Goal: Find specific fact: Find specific fact

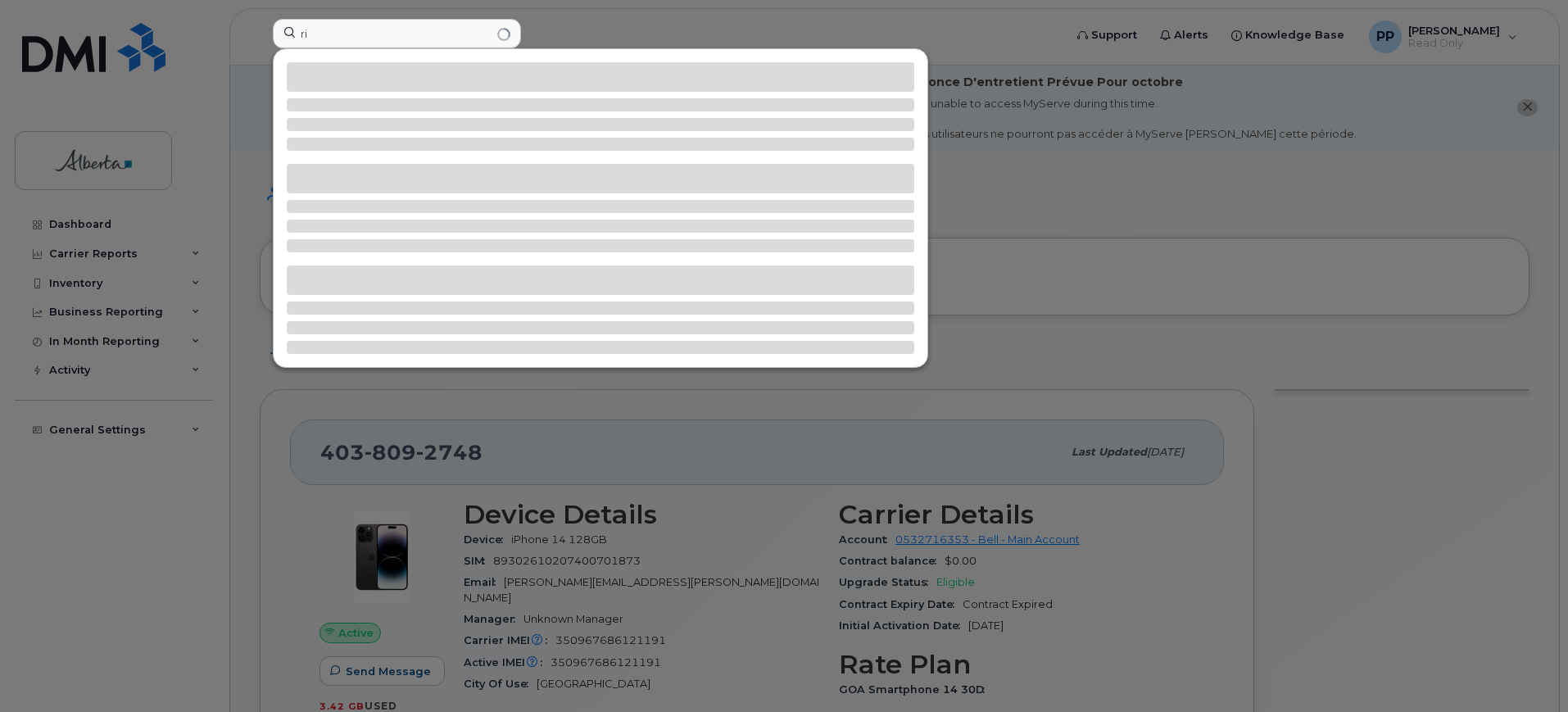
type input "r"
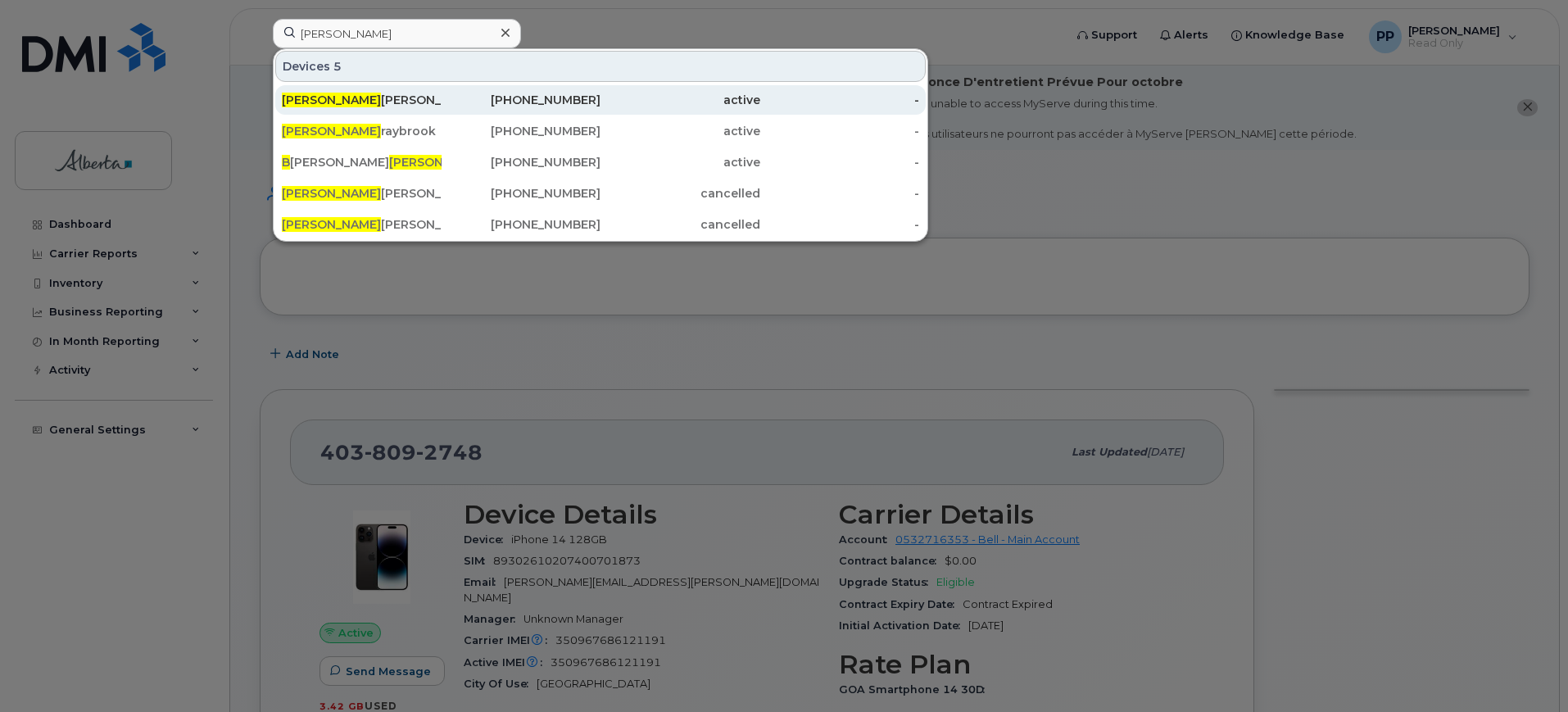
type input "[PERSON_NAME]"
click at [380, 99] on div "[PERSON_NAME]" at bounding box center [361, 100] width 160 height 17
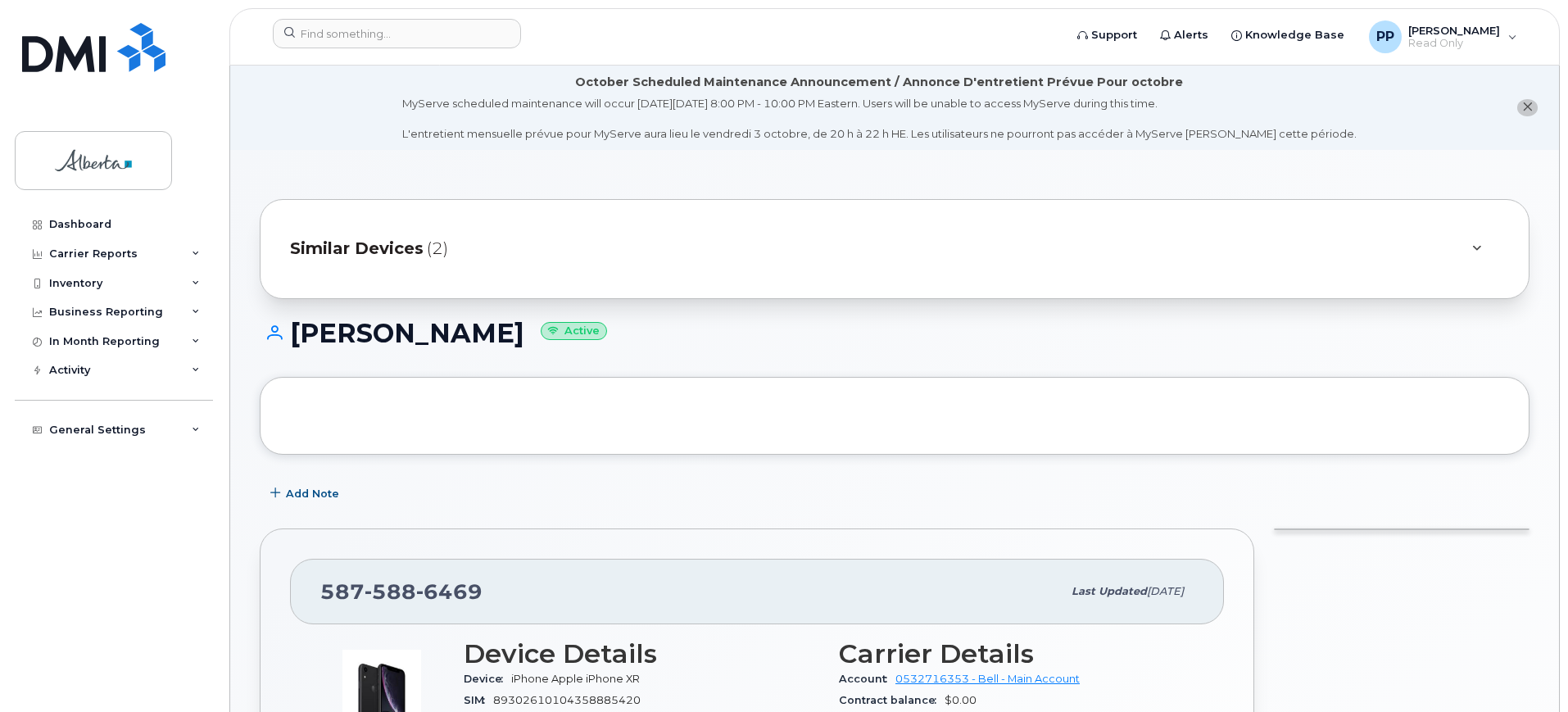
click at [373, 229] on div "Similar Devices (2)" at bounding box center [871, 249] width 1164 height 39
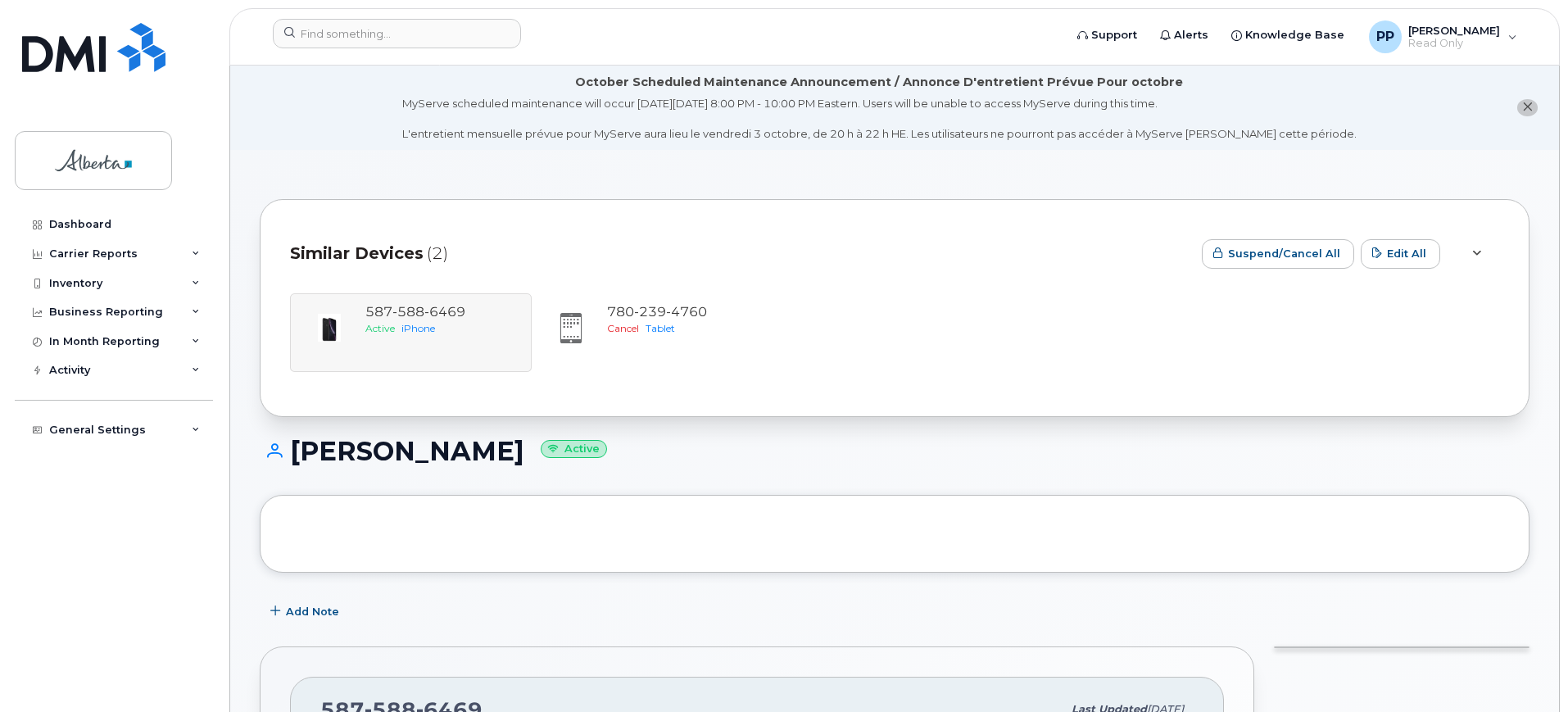
click at [404, 306] on div "587 588 6469 Active iPhone 780 239 4760 Cancel Tablet" at bounding box center [894, 333] width 1209 height 79
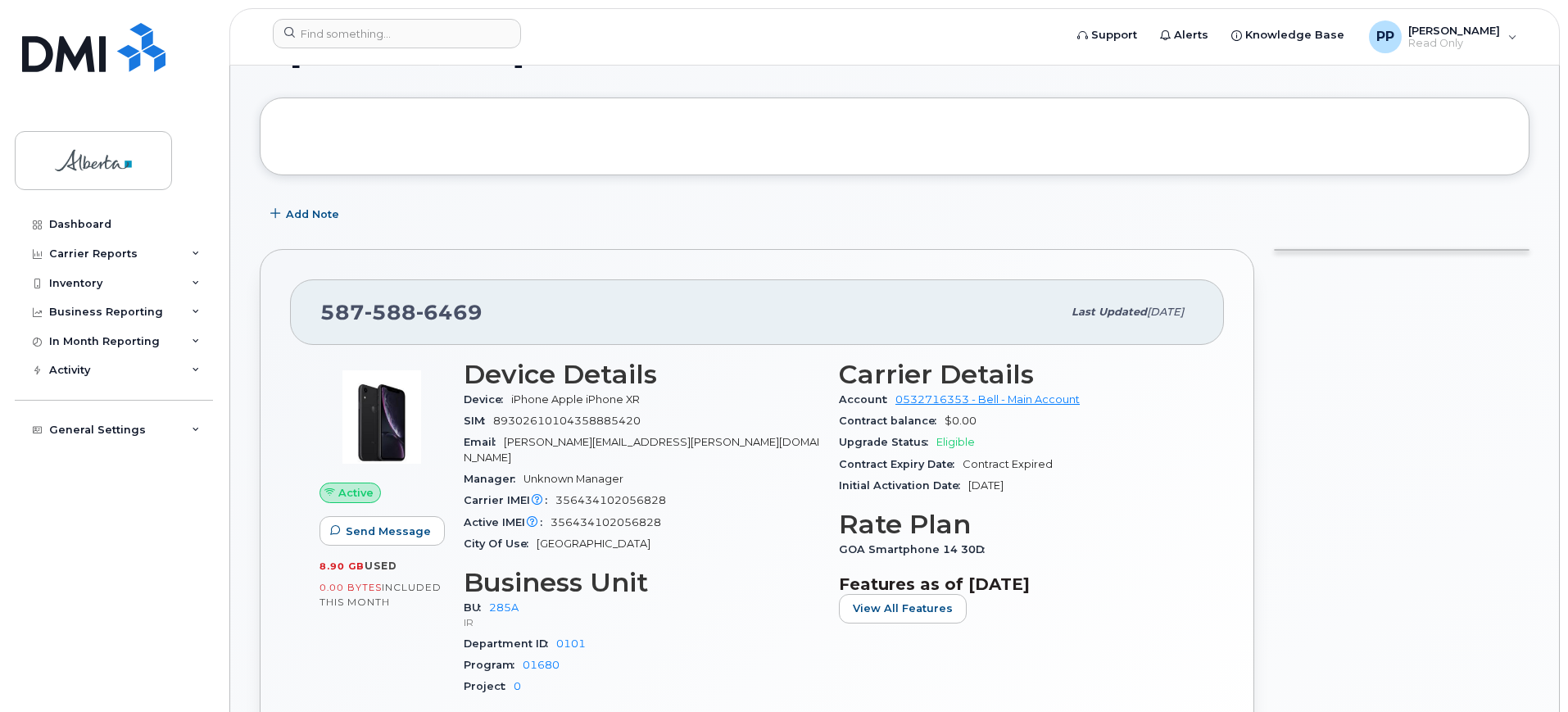
scroll to position [410, 0]
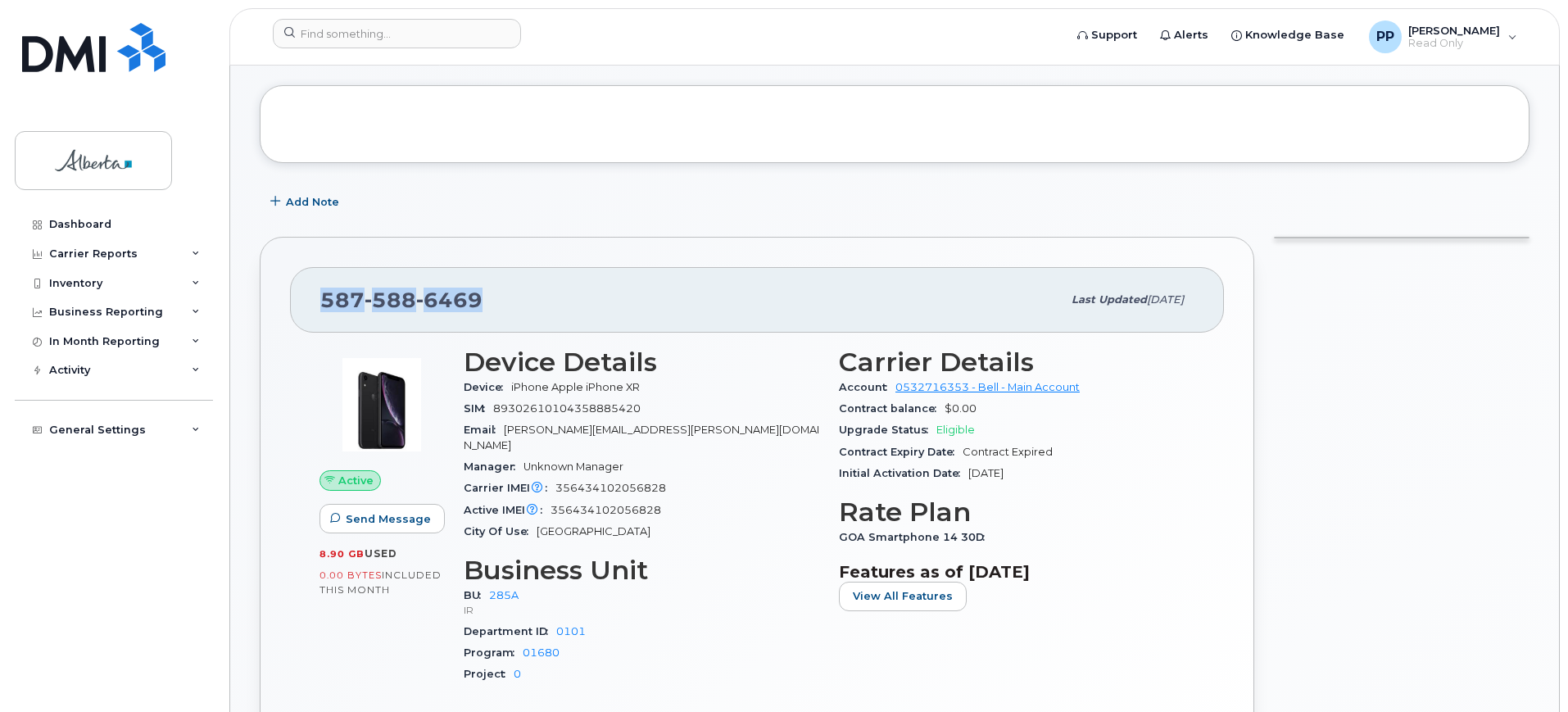
drag, startPoint x: 508, startPoint y: 298, endPoint x: 312, endPoint y: 297, distance: 196.0
click at [312, 297] on div "587 588 6469 Last updated Jul 25, 2025" at bounding box center [756, 299] width 934 height 65
copy span "587 588 6469"
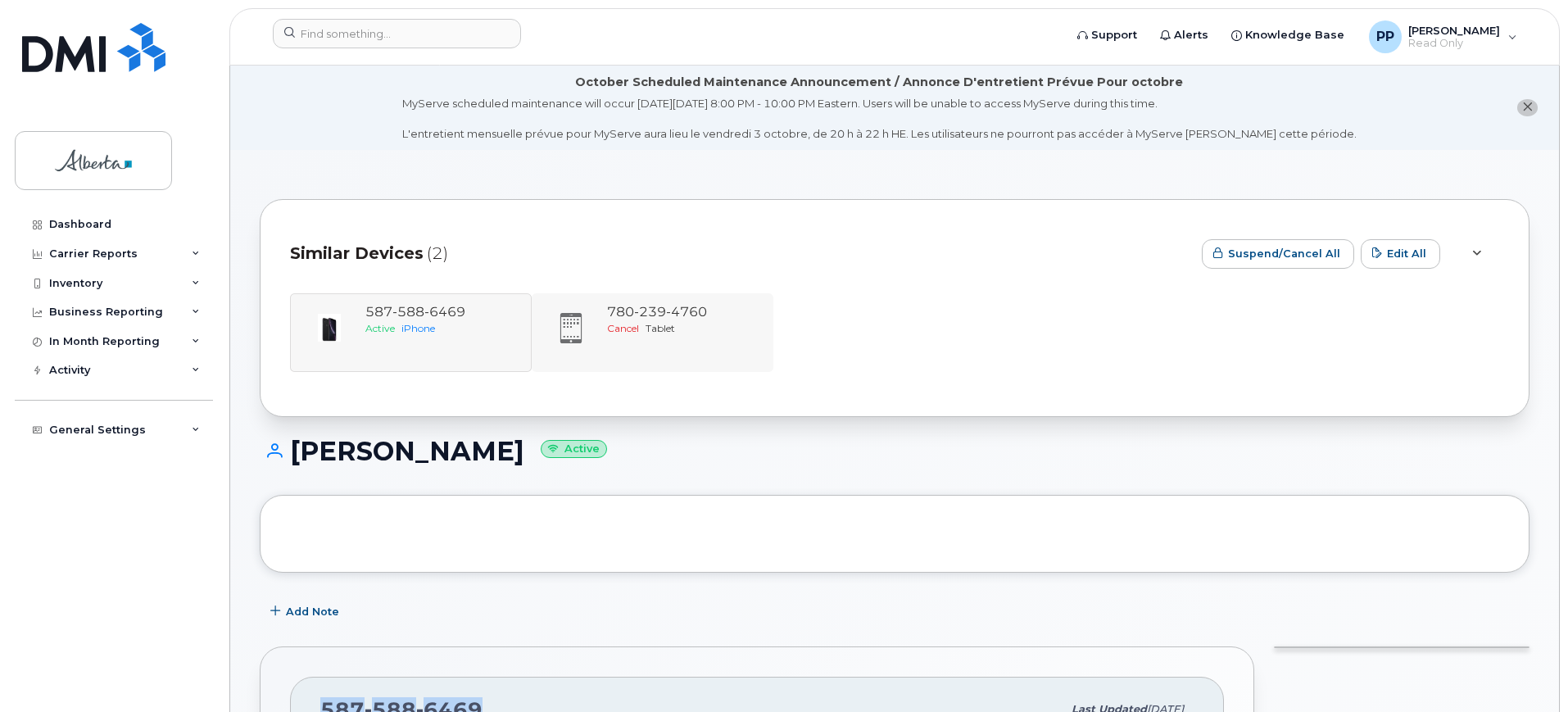
scroll to position [512, 0]
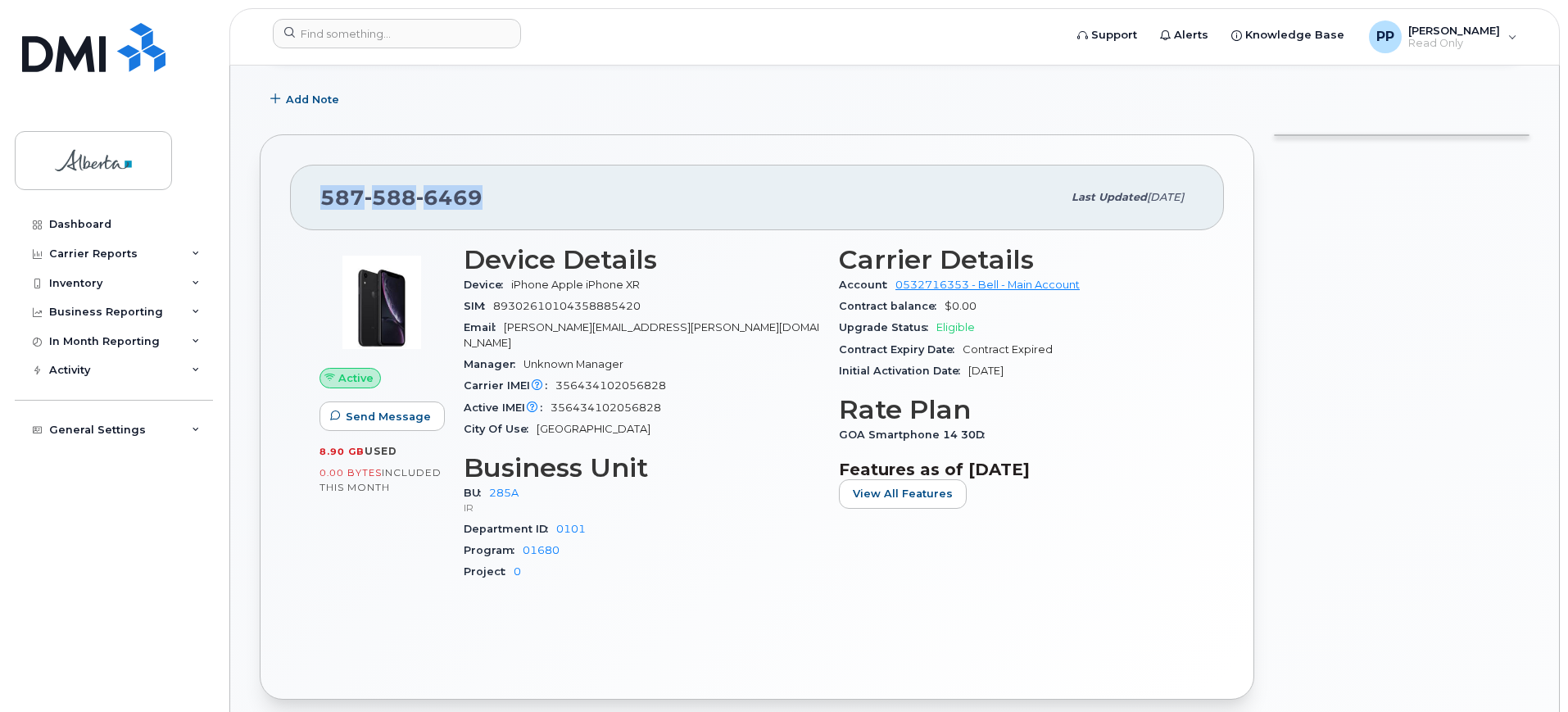
copy span "587 588 6469"
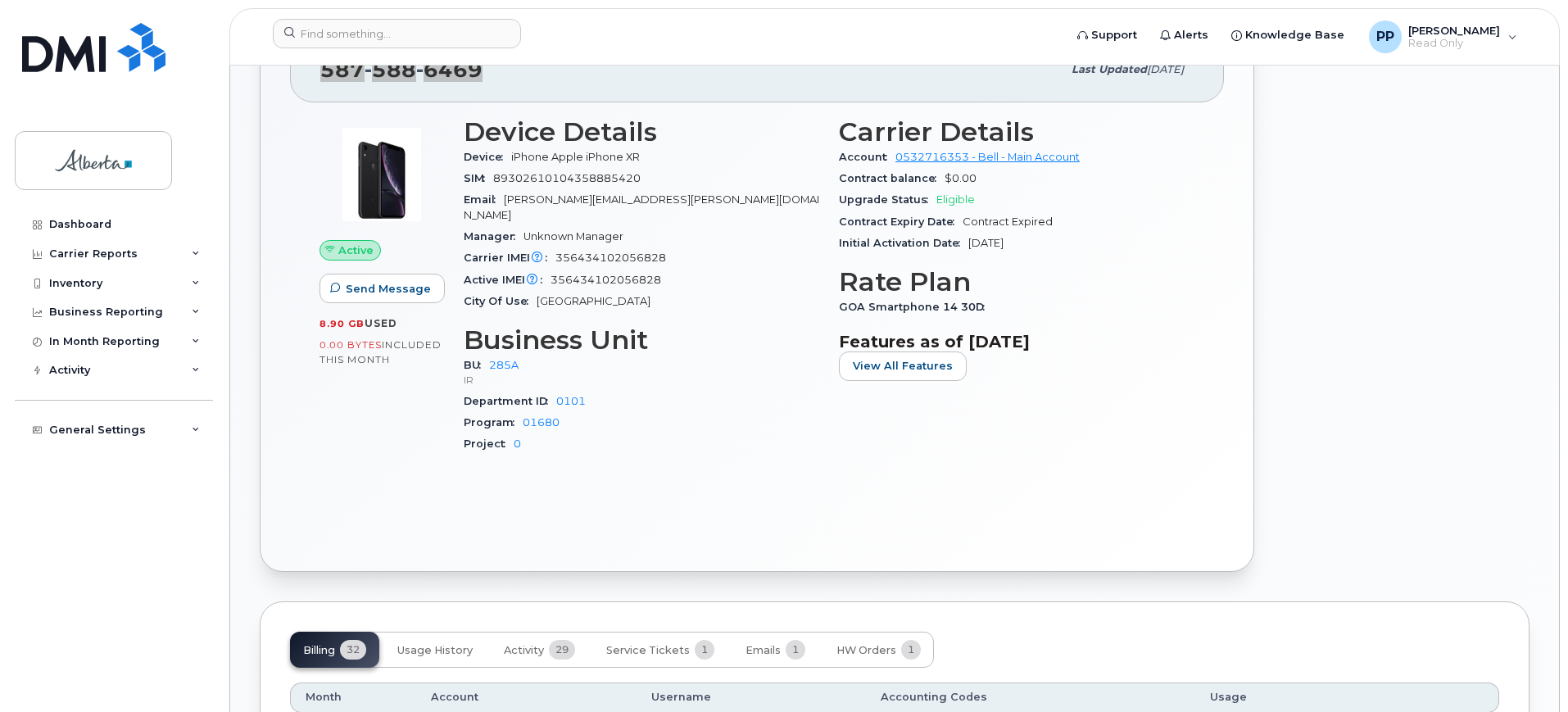
scroll to position [533, 0]
